Goal: Task Accomplishment & Management: Use online tool/utility

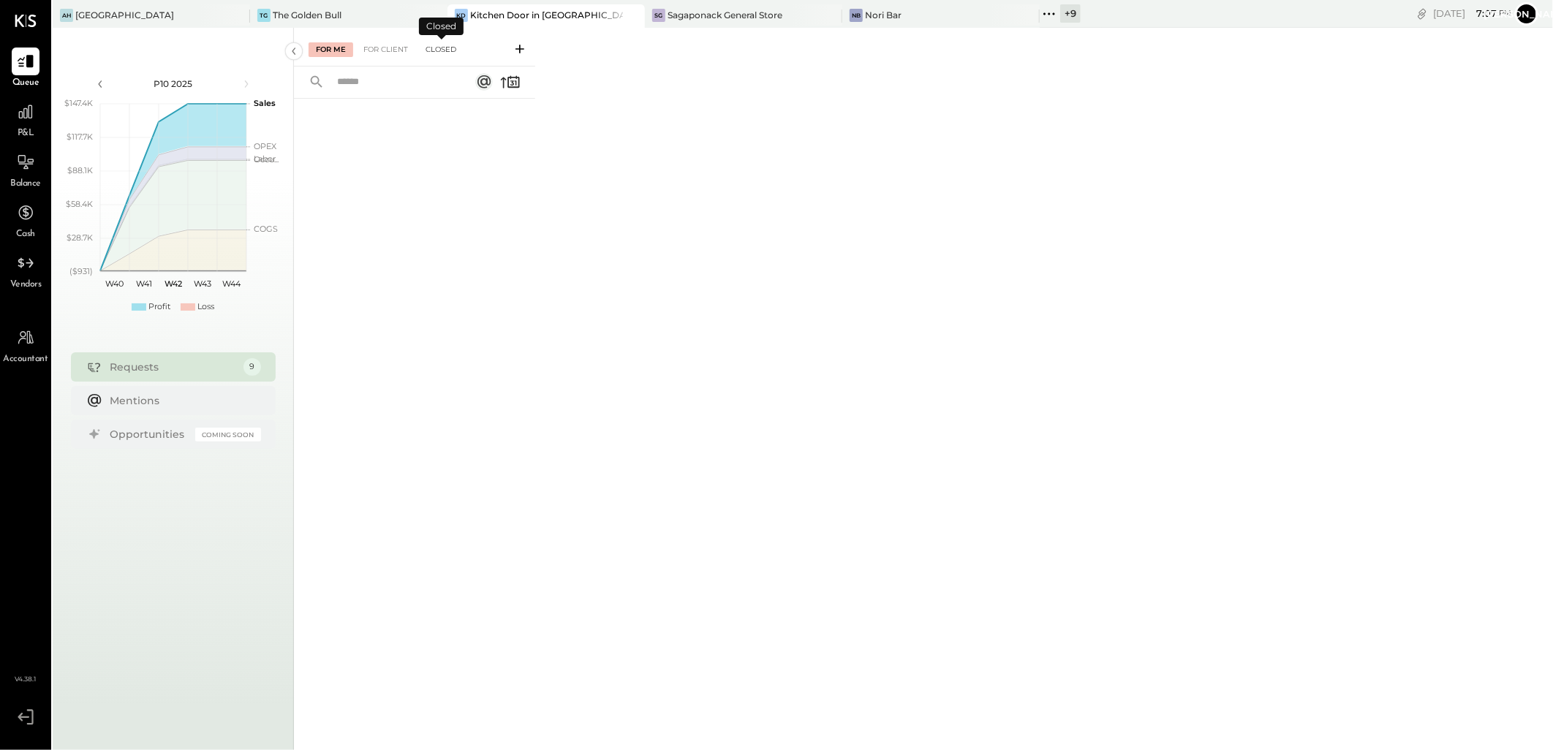
click at [442, 50] on div "Closed" at bounding box center [440, 49] width 45 height 15
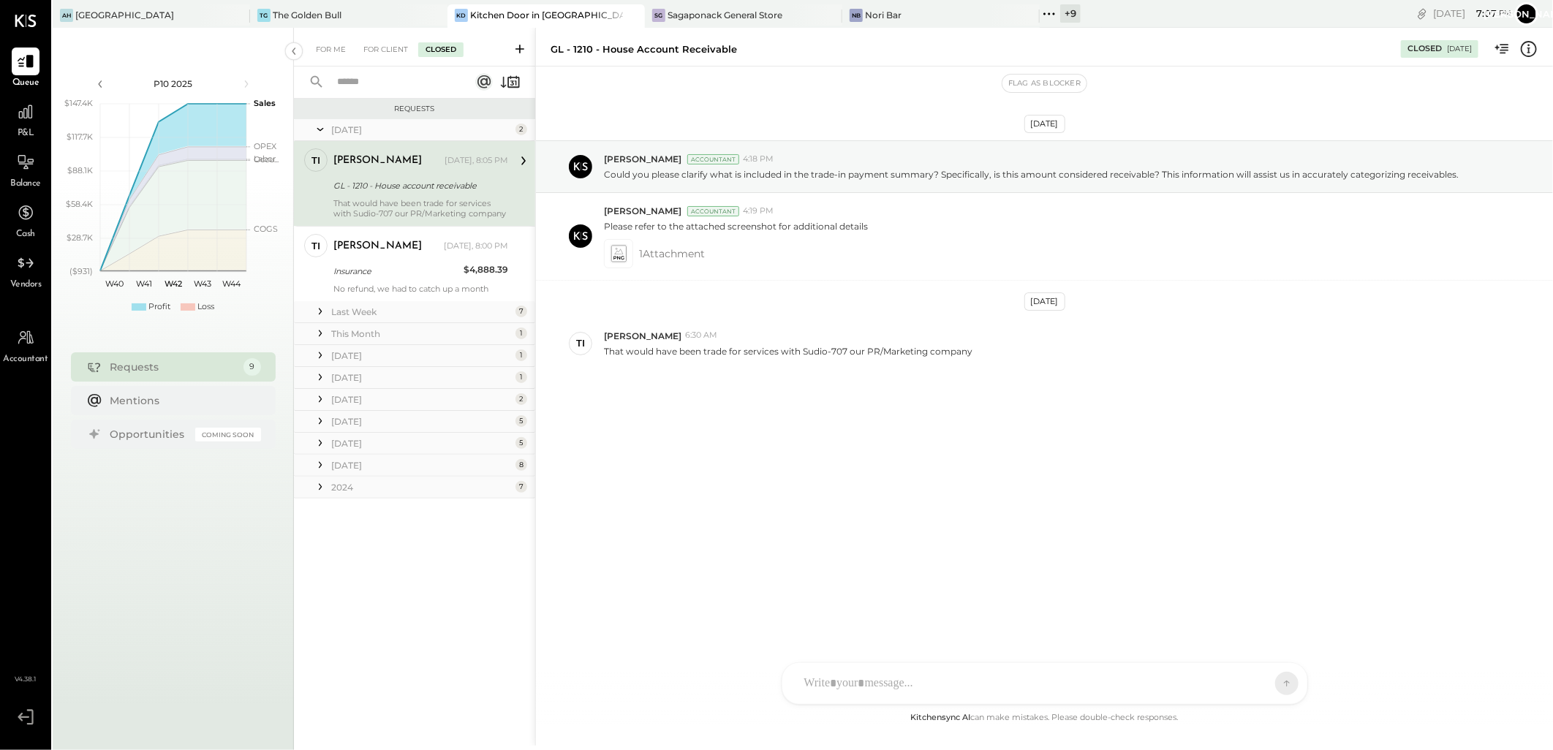
click at [325, 312] on icon at bounding box center [320, 311] width 15 height 15
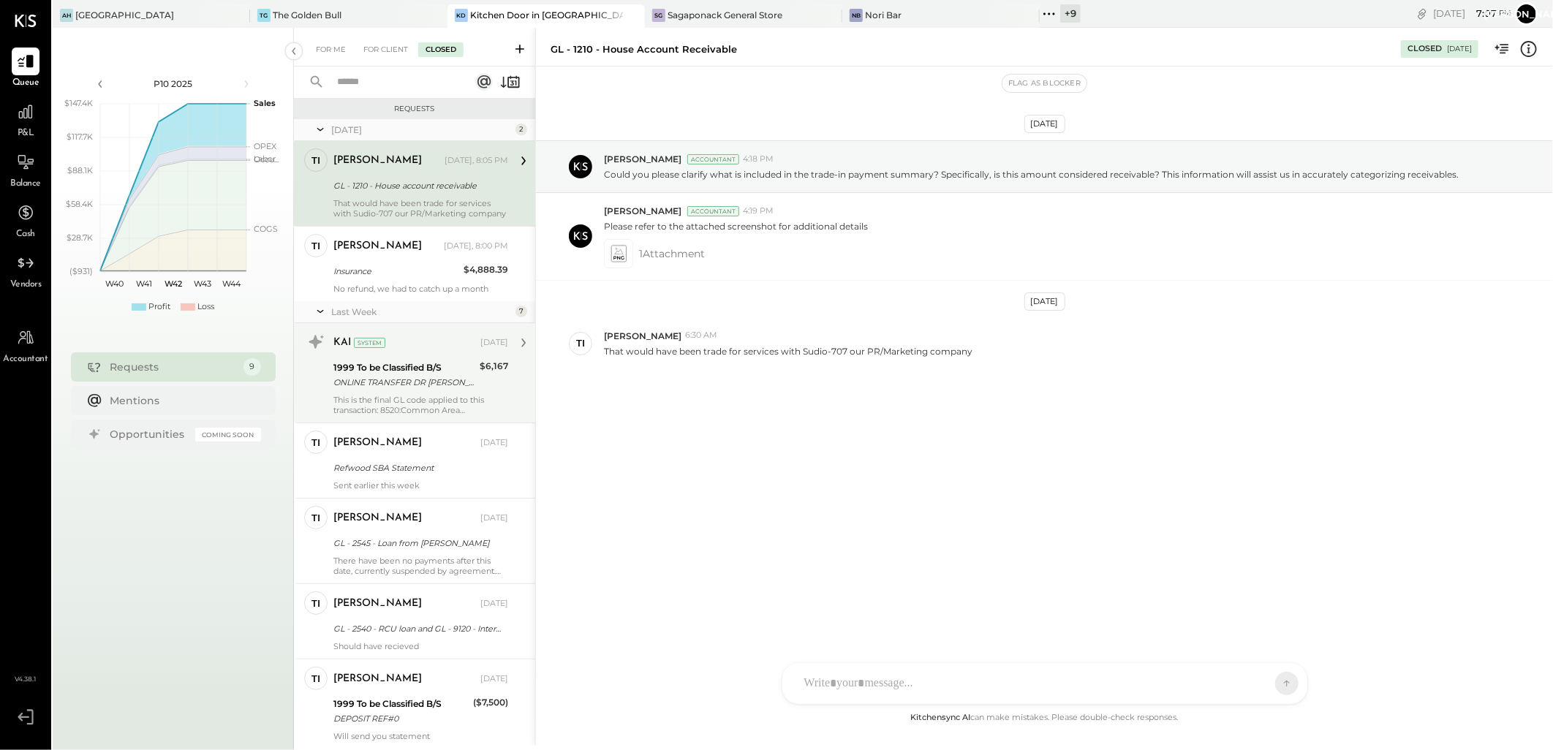
click at [401, 360] on div "1999 To be Classified B/S" at bounding box center [404, 367] width 142 height 15
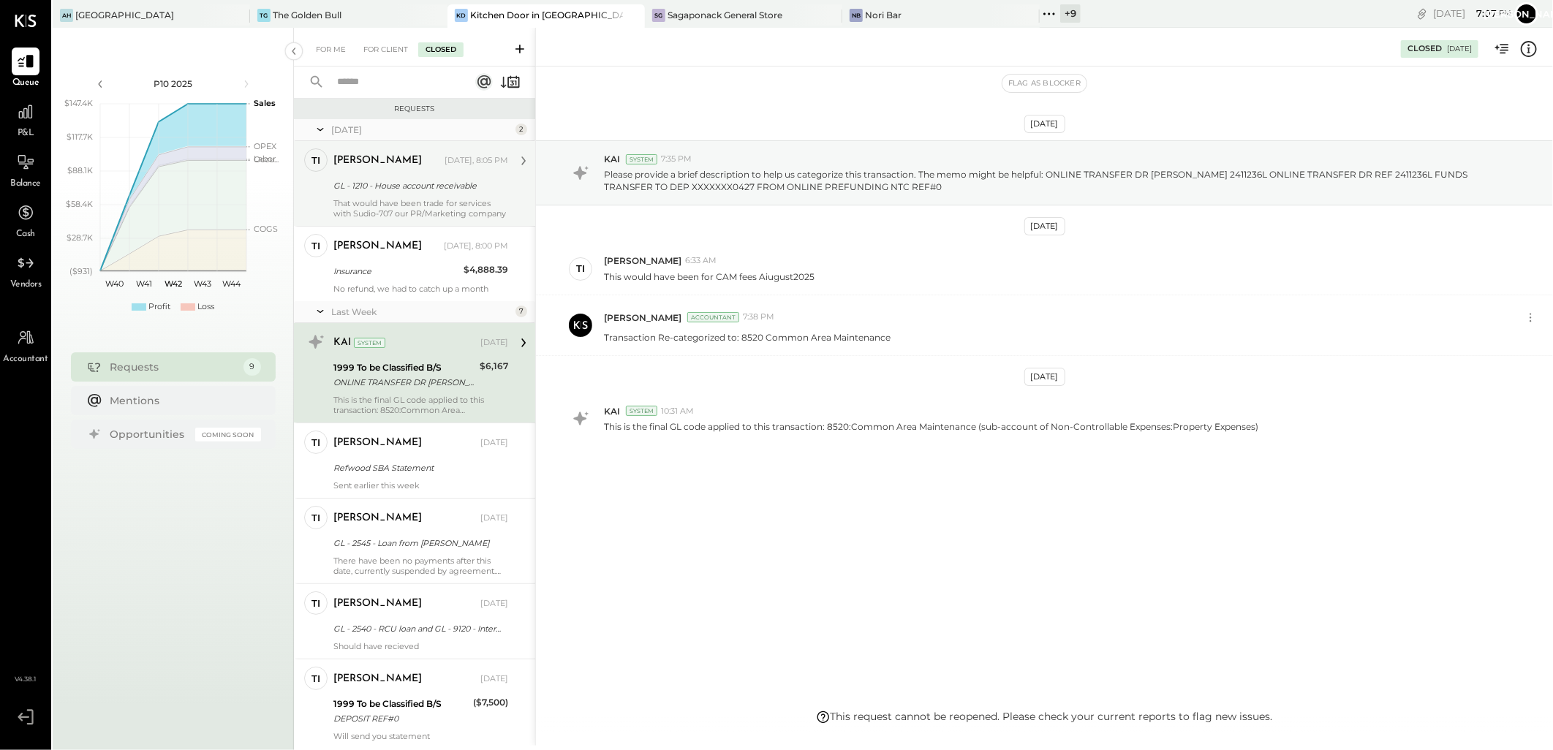
click at [377, 198] on div "That would have been trade for services with Sudio-707 our PR/Marketing company" at bounding box center [420, 208] width 175 height 20
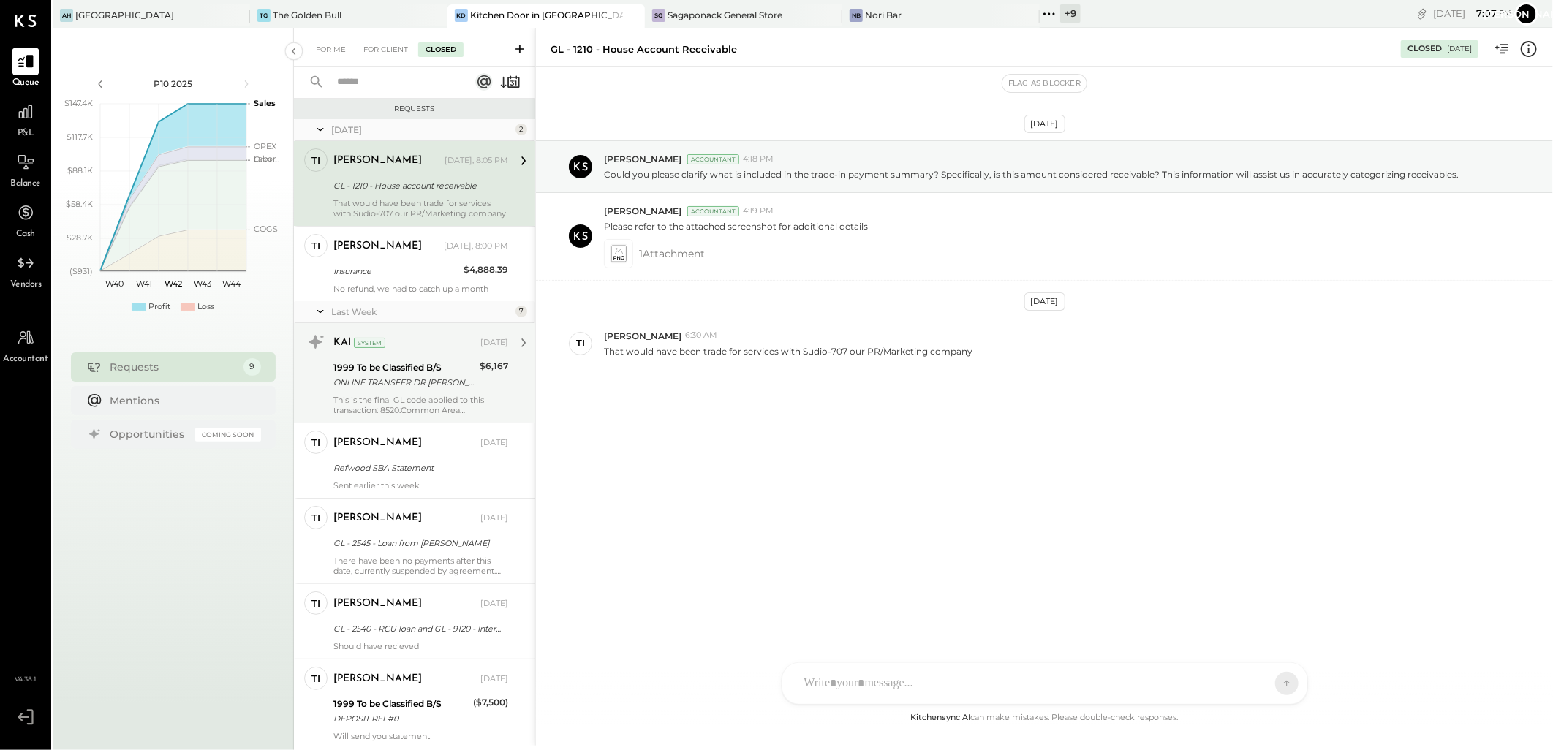
drag, startPoint x: 388, startPoint y: 287, endPoint x: 385, endPoint y: 331, distance: 43.2
click at [389, 287] on div "No refund, we had to catch up a month" at bounding box center [420, 289] width 175 height 10
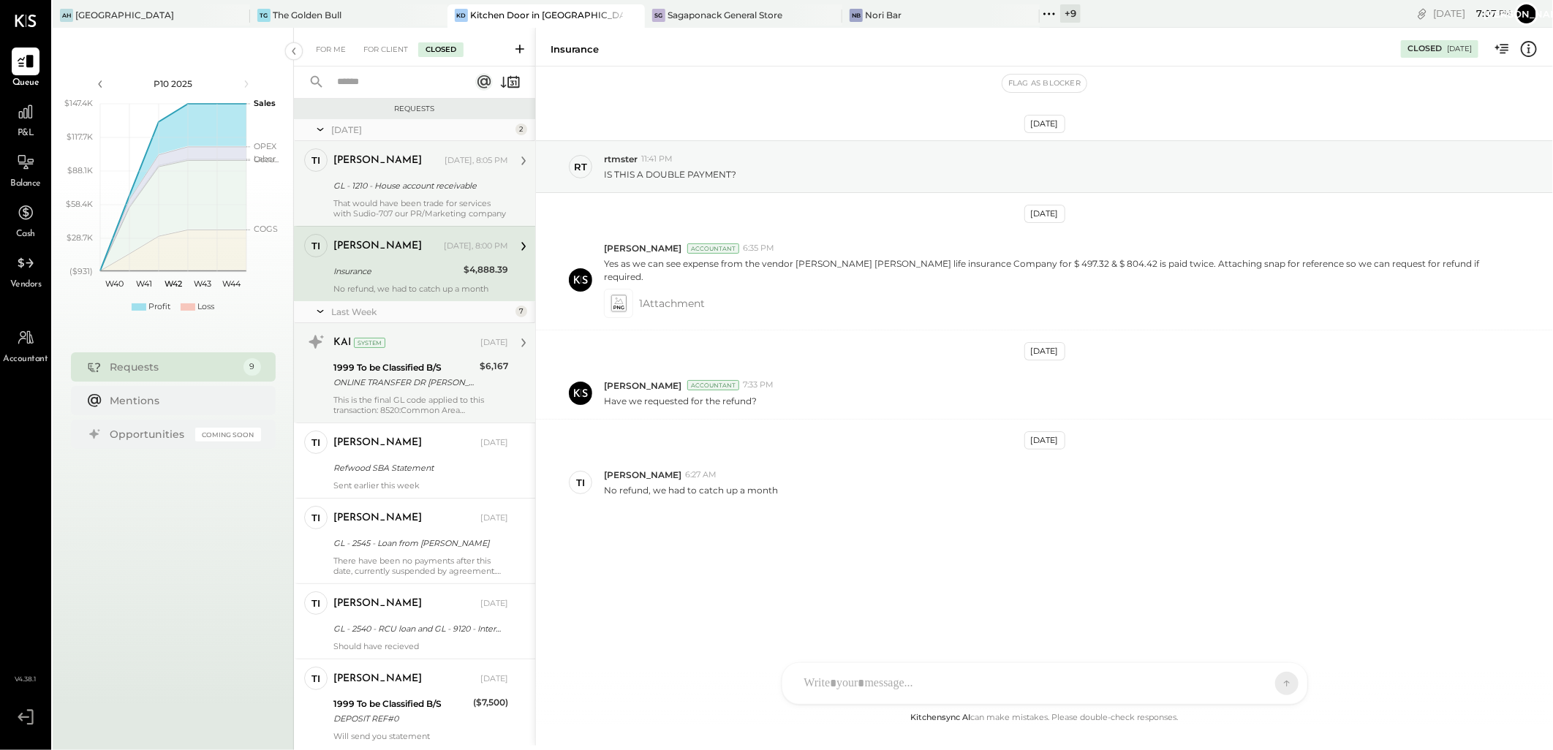
click at [382, 367] on div "1999 To be Classified B/S" at bounding box center [404, 367] width 142 height 15
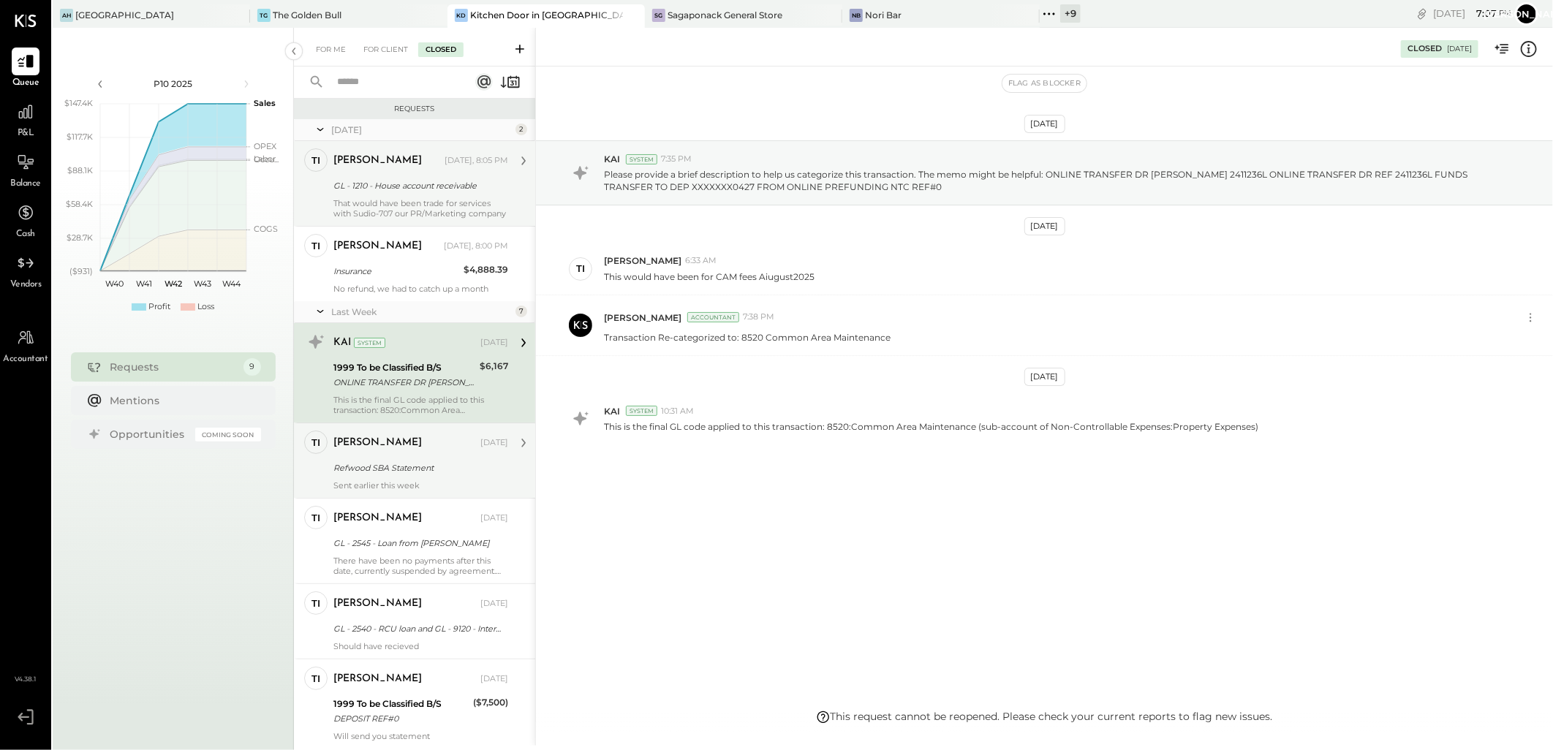
click at [388, 452] on div "[PERSON_NAME] [DATE]" at bounding box center [420, 443] width 175 height 20
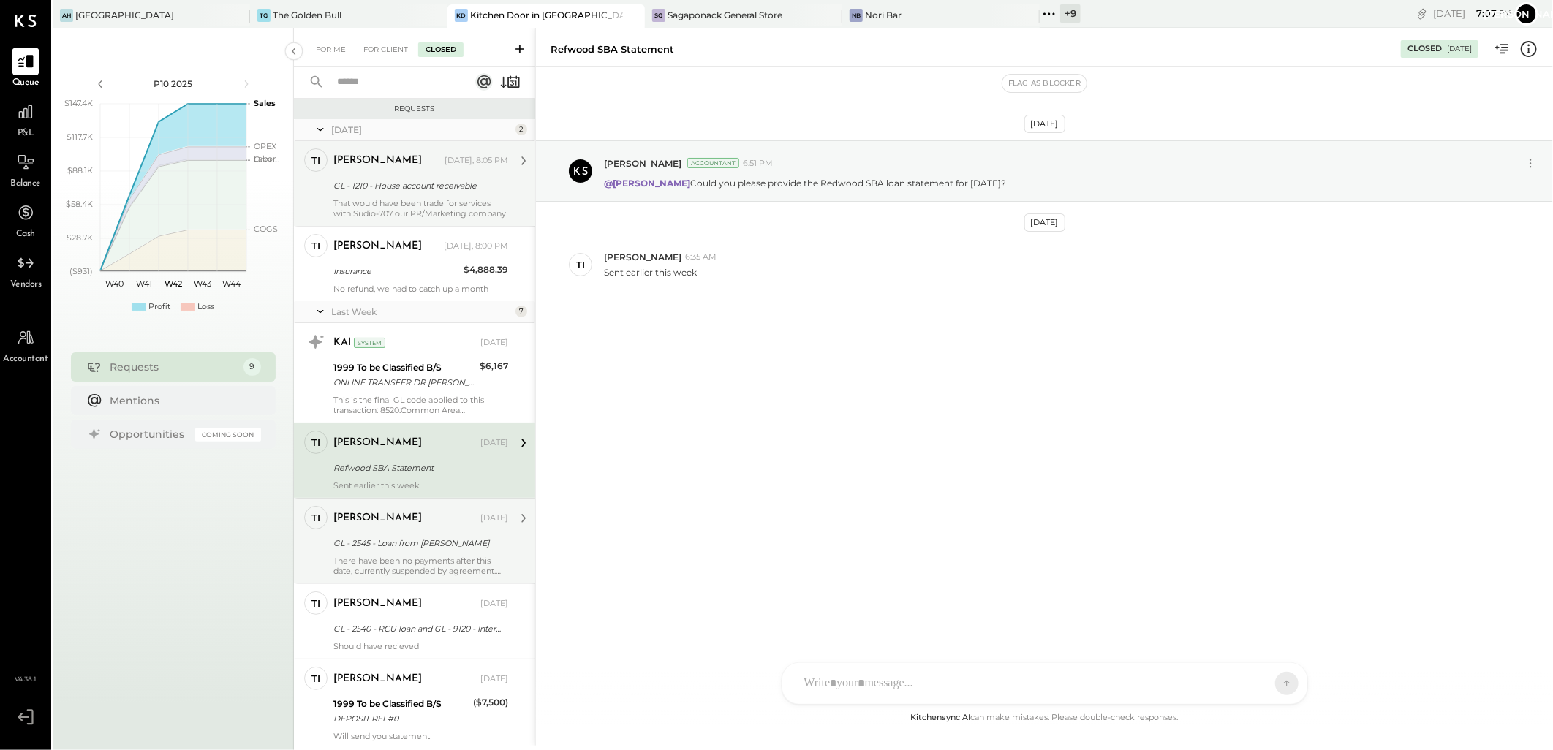
click at [377, 546] on div "GL - 2545 - Loan from [PERSON_NAME]" at bounding box center [418, 543] width 170 height 15
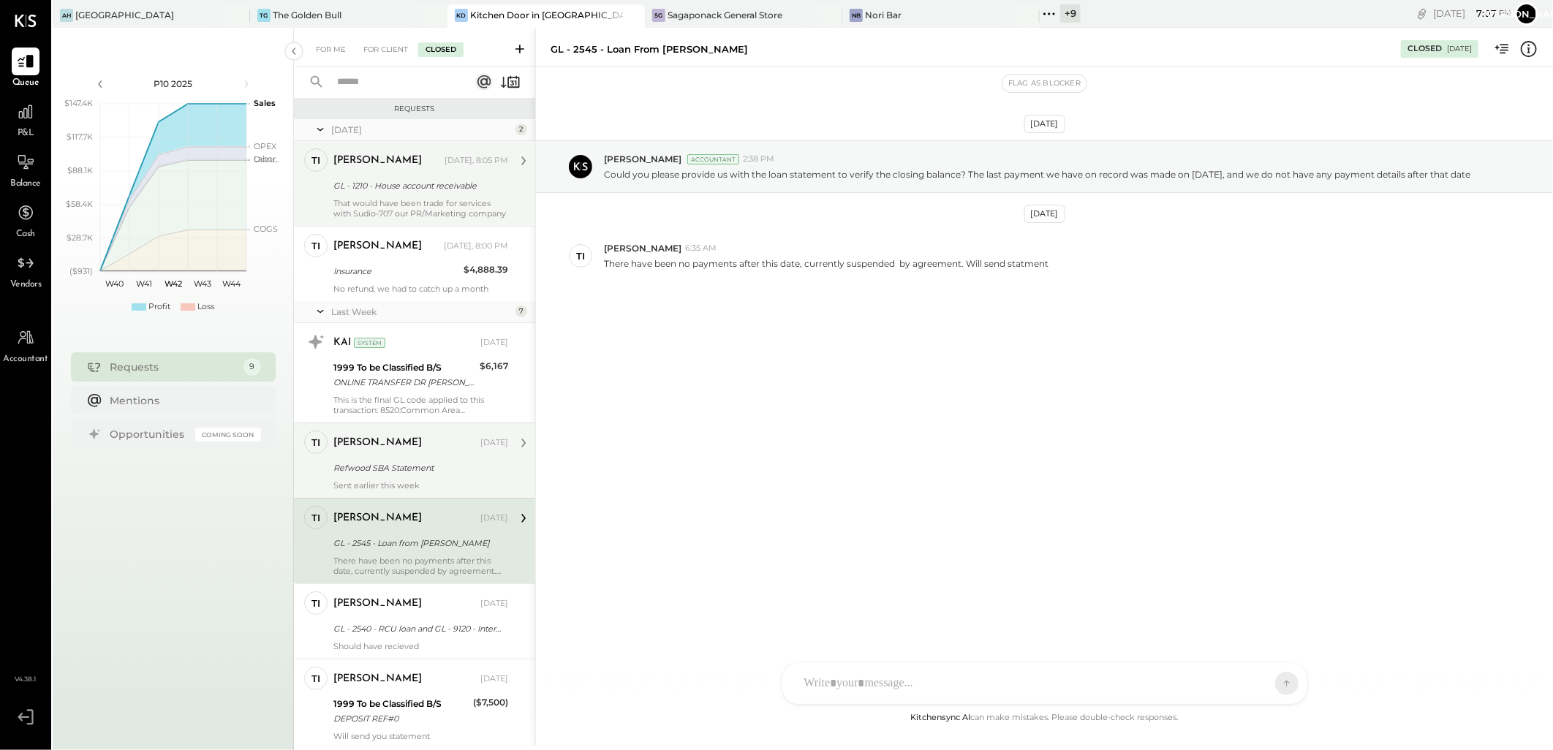
click at [383, 462] on div "Refwood SBA Statement" at bounding box center [418, 468] width 170 height 15
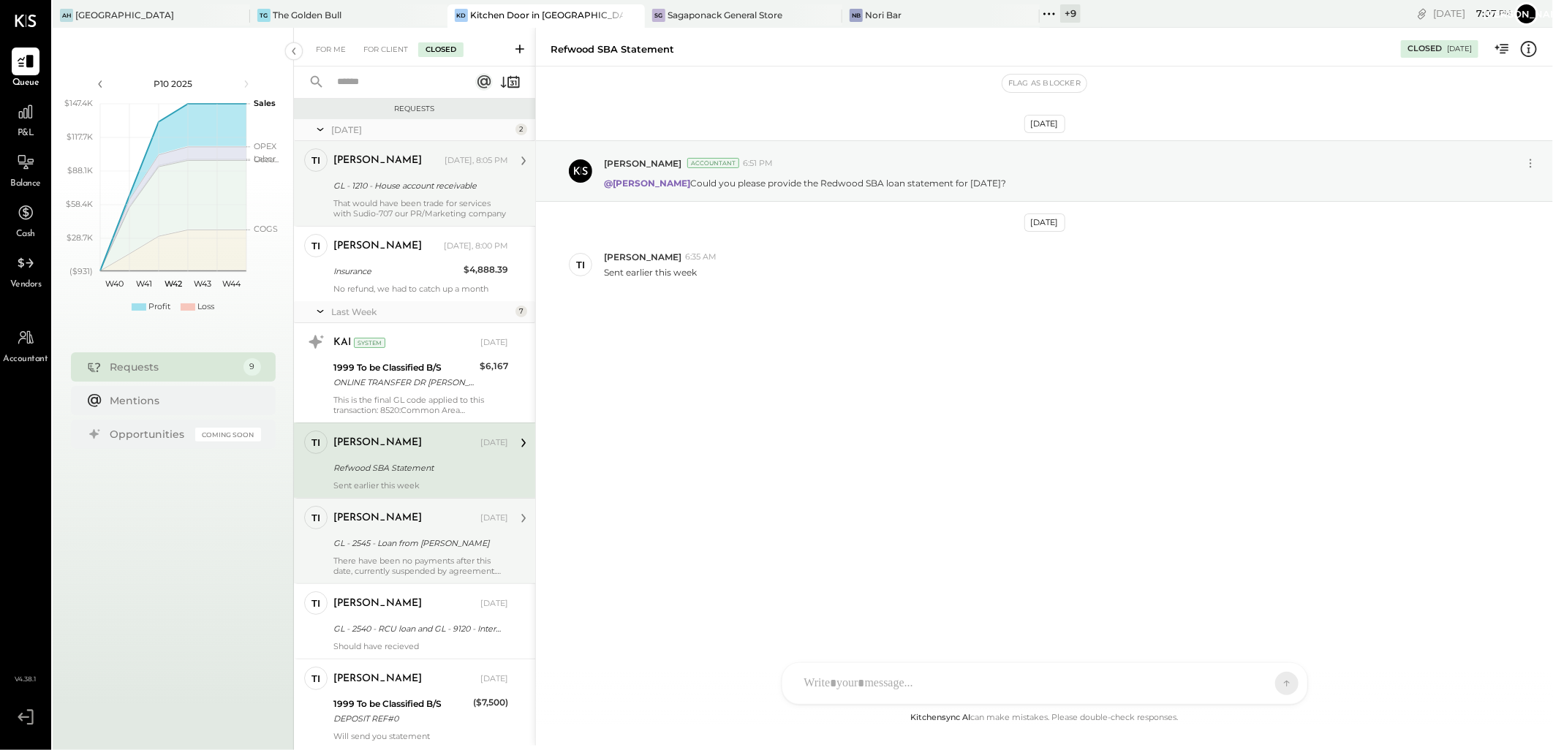
click at [382, 524] on div "[PERSON_NAME]" at bounding box center [405, 518] width 144 height 15
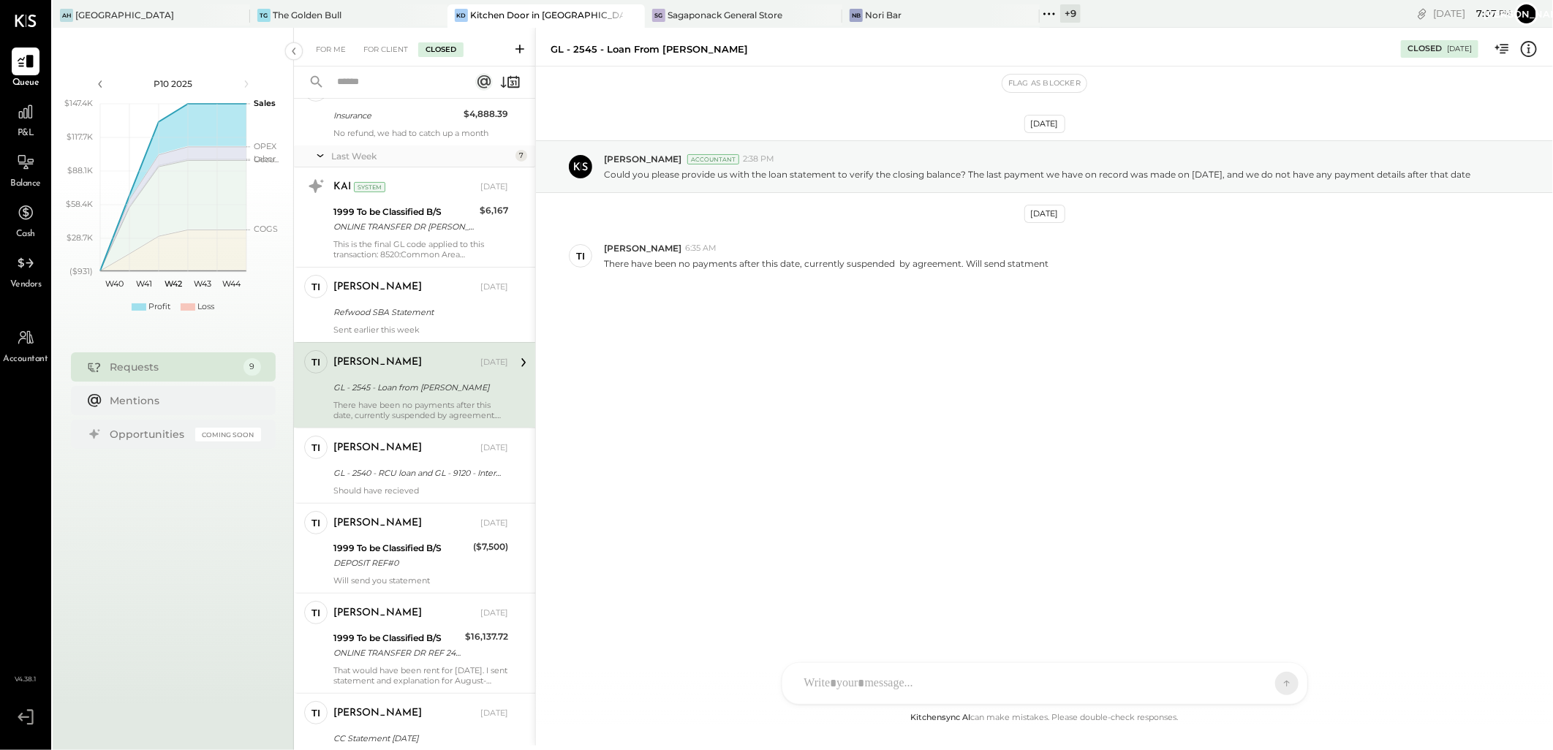
scroll to position [162, 0]
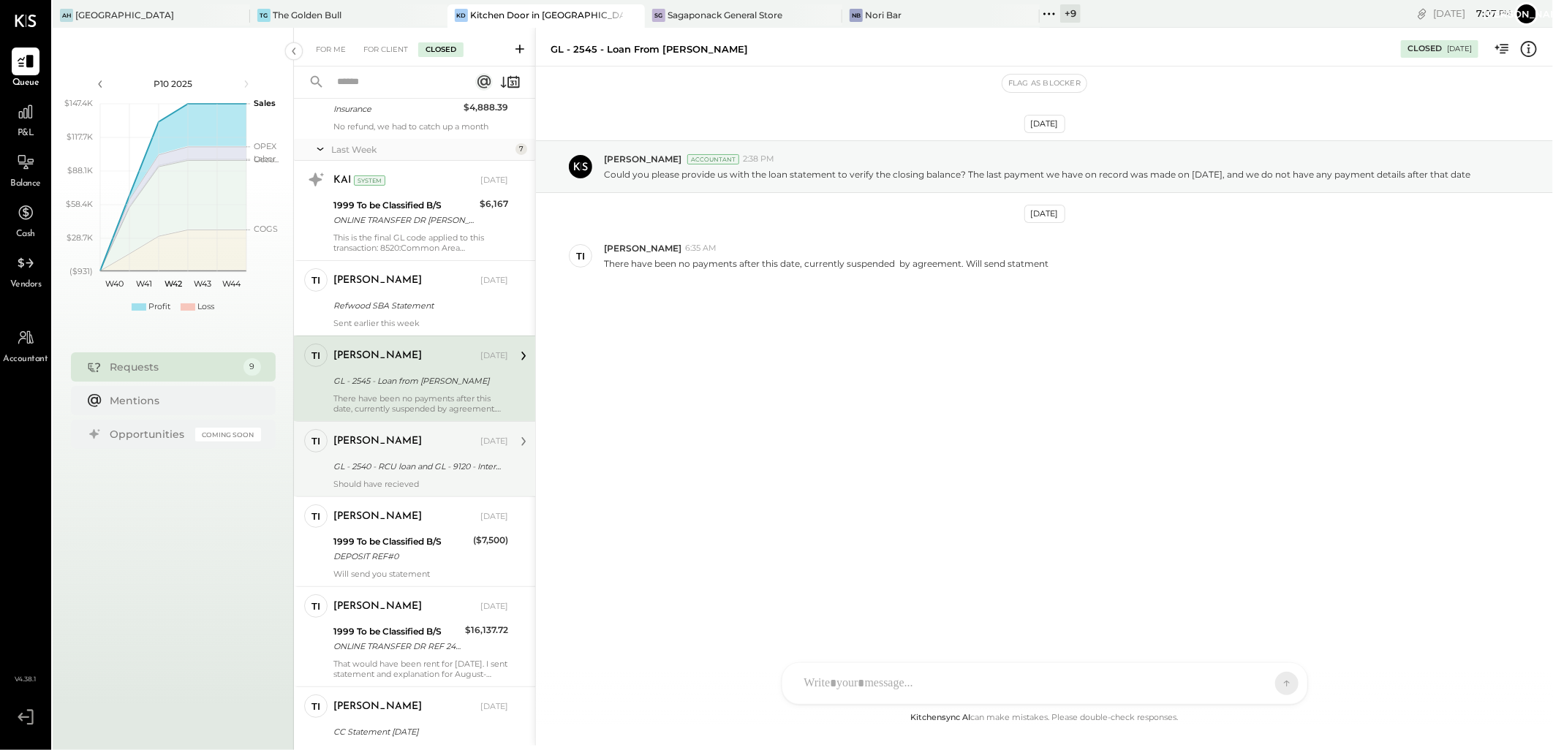
click at [406, 450] on div "[PERSON_NAME] [DATE]" at bounding box center [420, 441] width 175 height 20
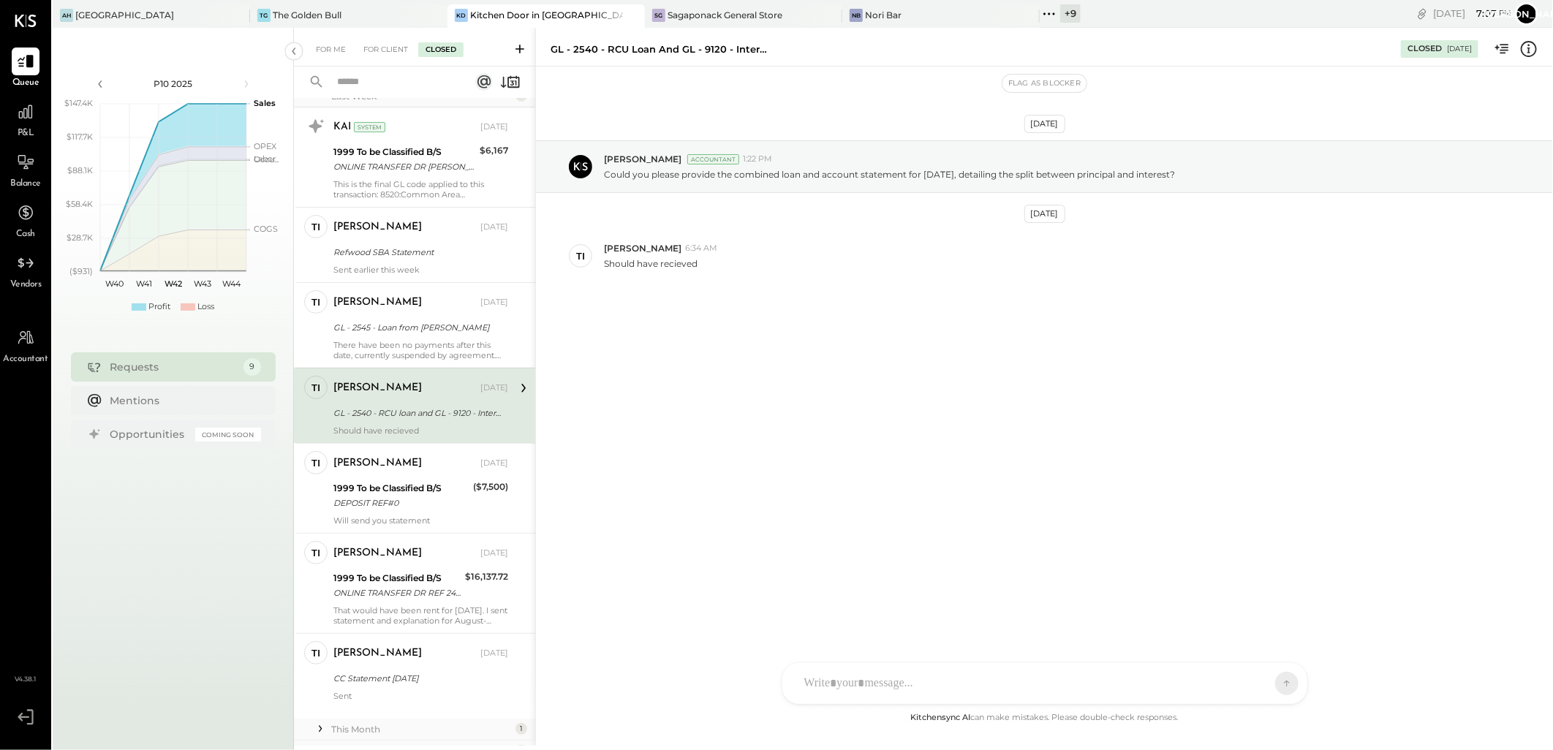
scroll to position [243, 0]
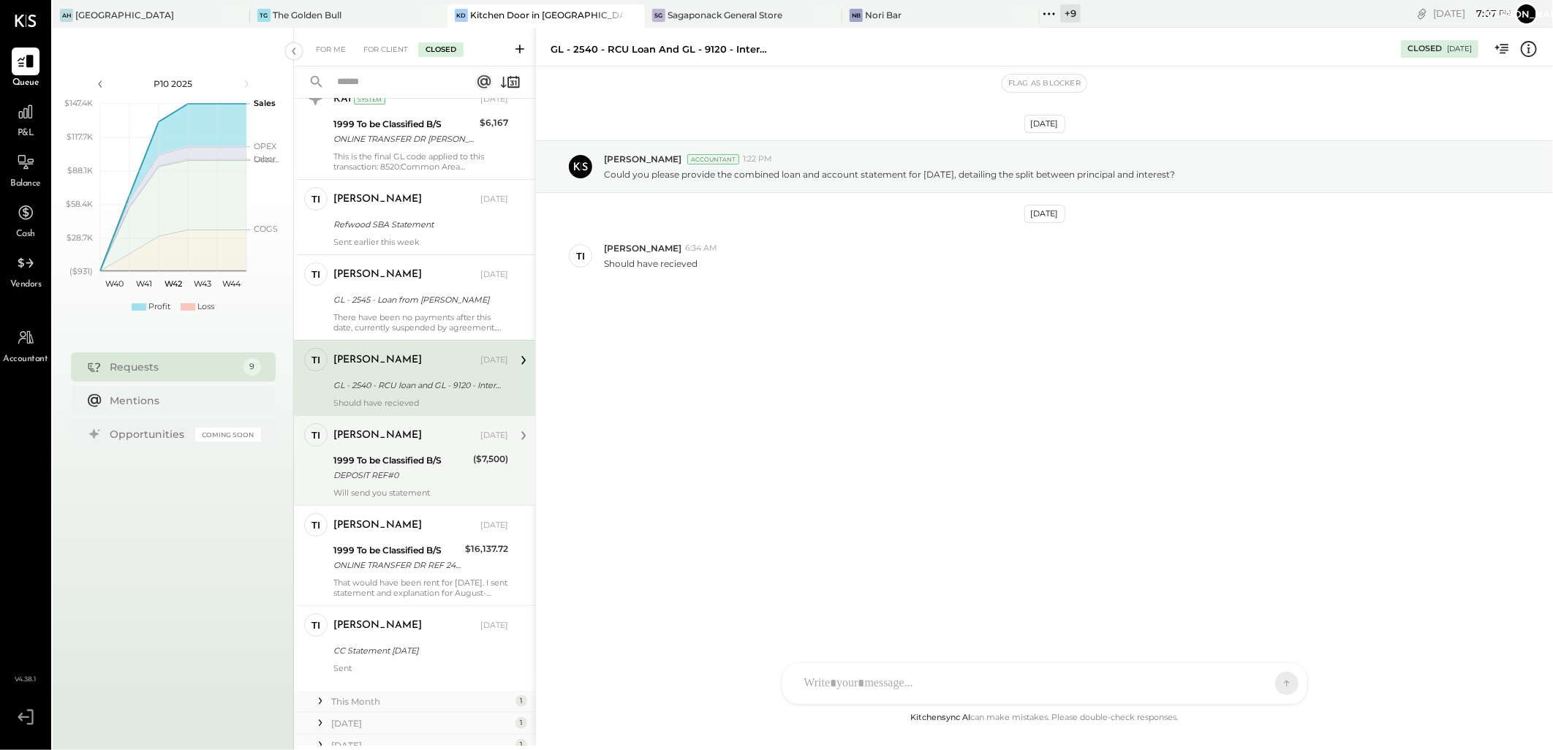
click at [388, 483] on div "1999 To be Classified B/S DEPOSIT REF#0" at bounding box center [400, 468] width 135 height 32
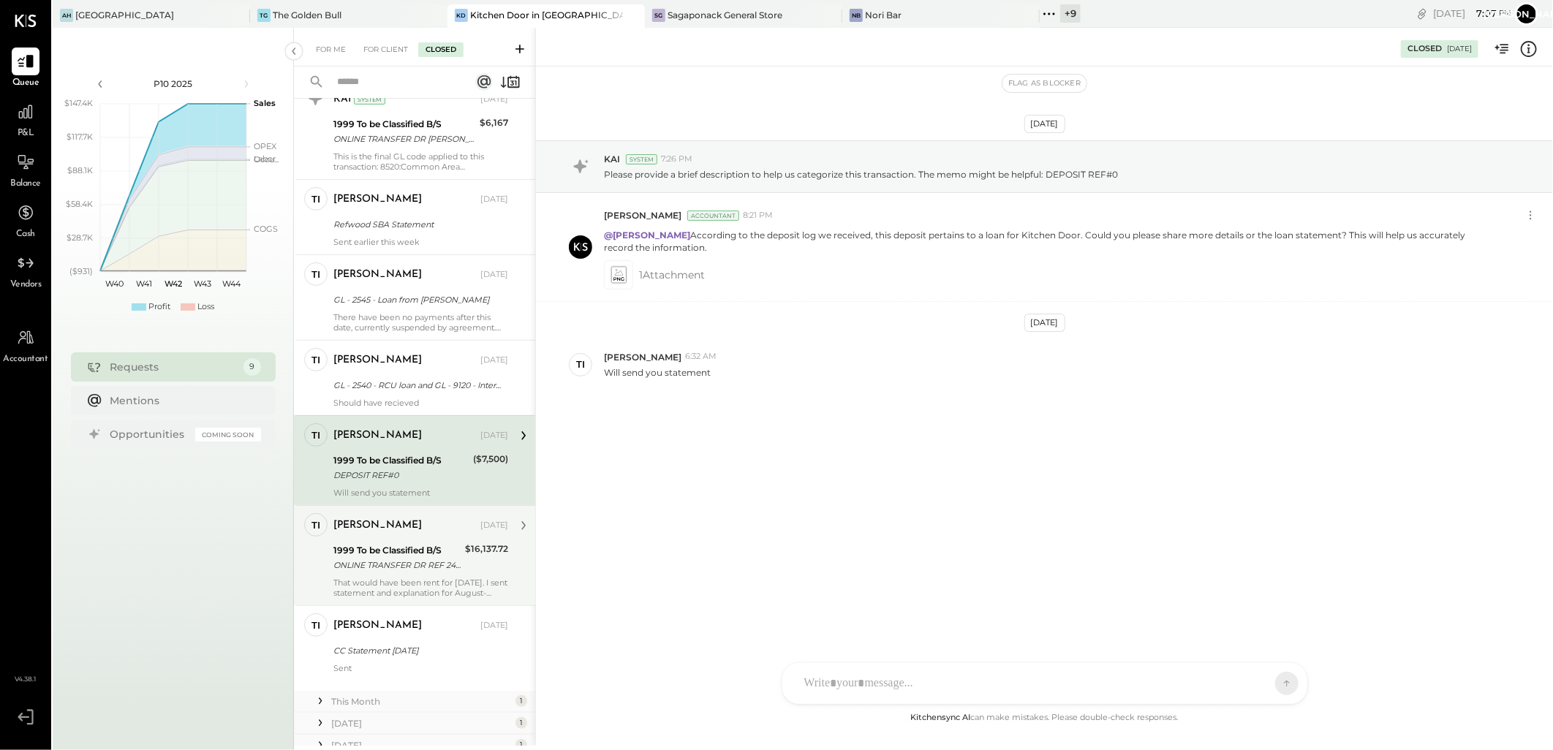
click at [404, 574] on div "[PERSON_NAME] [DATE] 1999 To be Classified B/S ONLINE TRANSFER DR REF 2461229L …" at bounding box center [420, 555] width 175 height 85
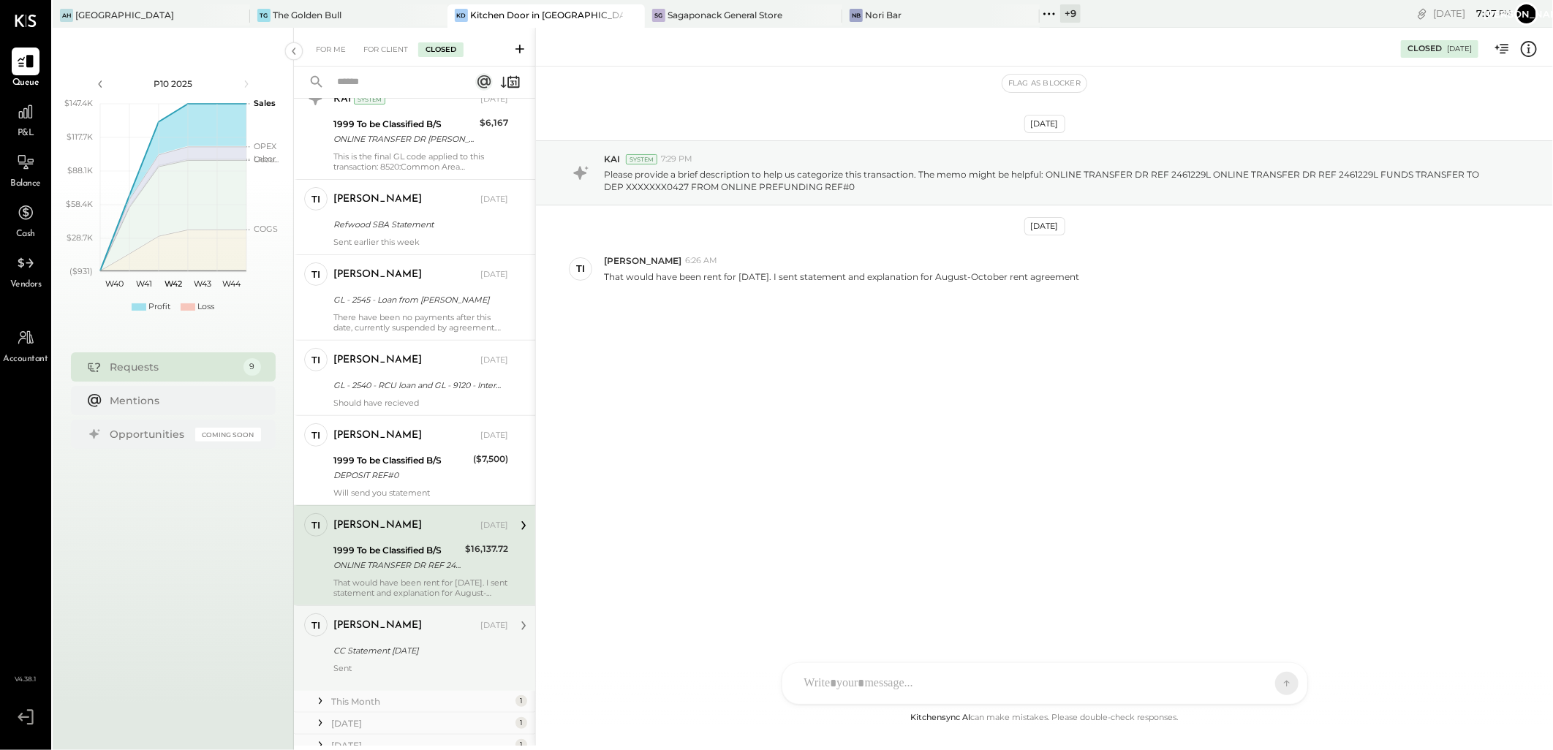
click at [412, 652] on div "CC Statement [DATE]" at bounding box center [418, 650] width 170 height 15
